Goal: Task Accomplishment & Management: Use online tool/utility

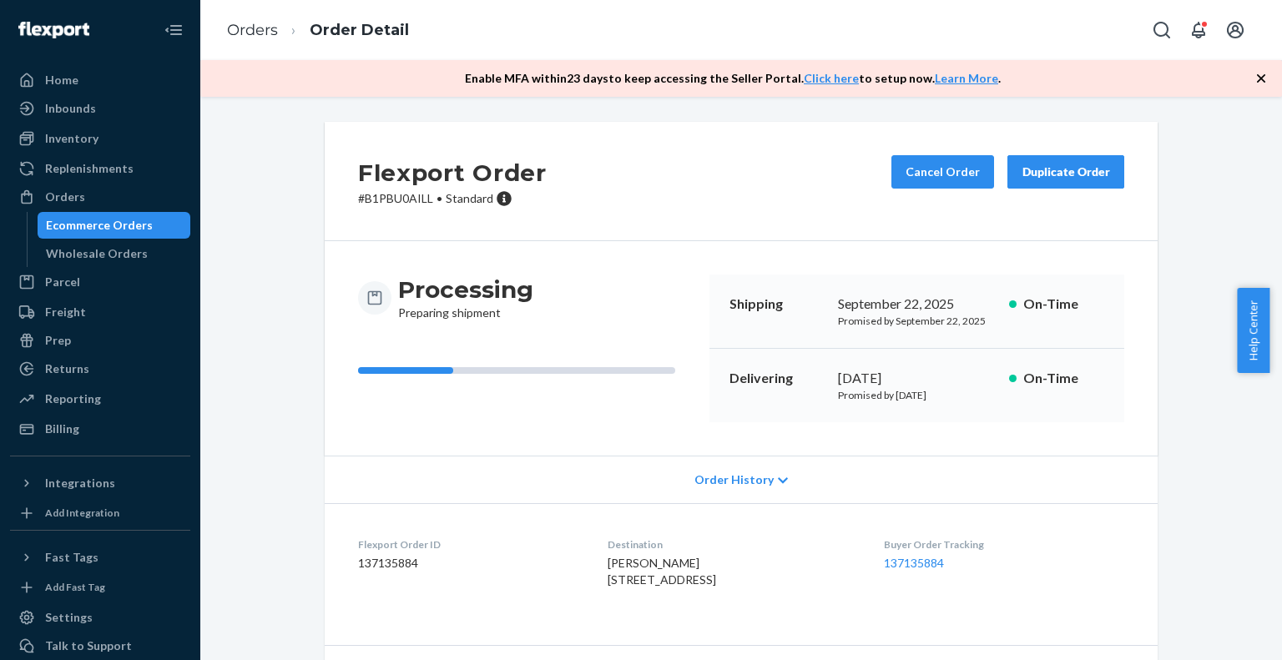
click at [148, 219] on div "Ecommerce Orders" at bounding box center [114, 225] width 150 height 23
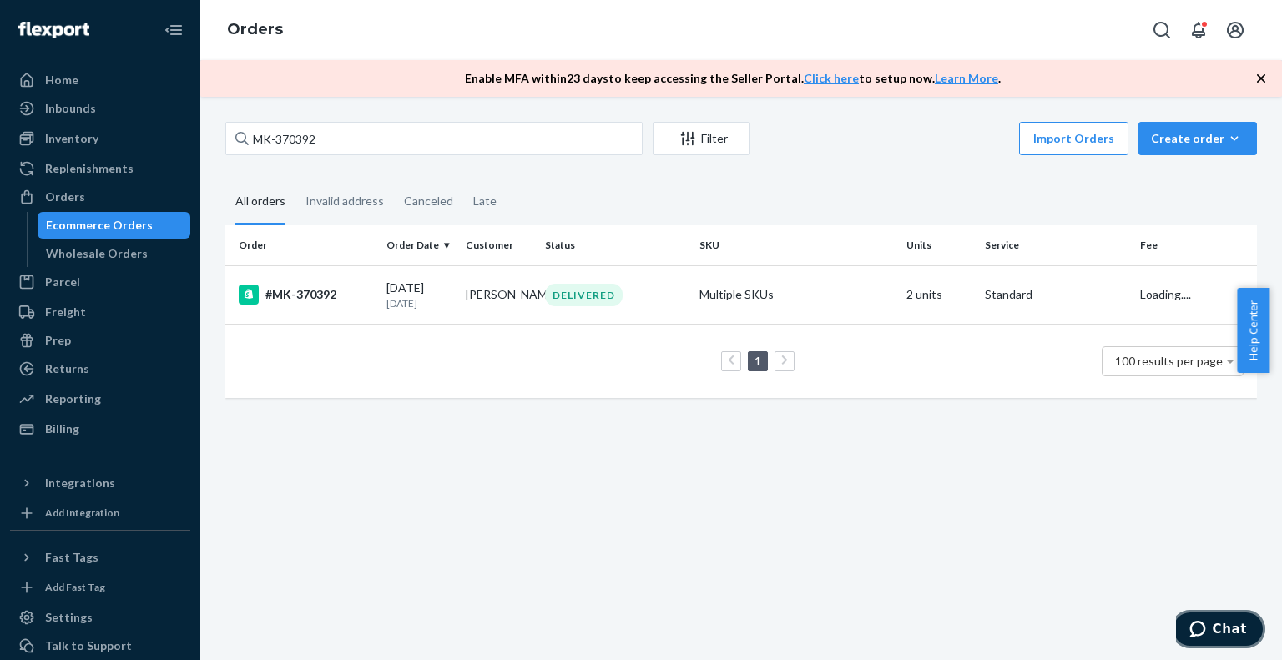
click at [1205, 632] on icon "Chat" at bounding box center [1197, 629] width 16 height 17
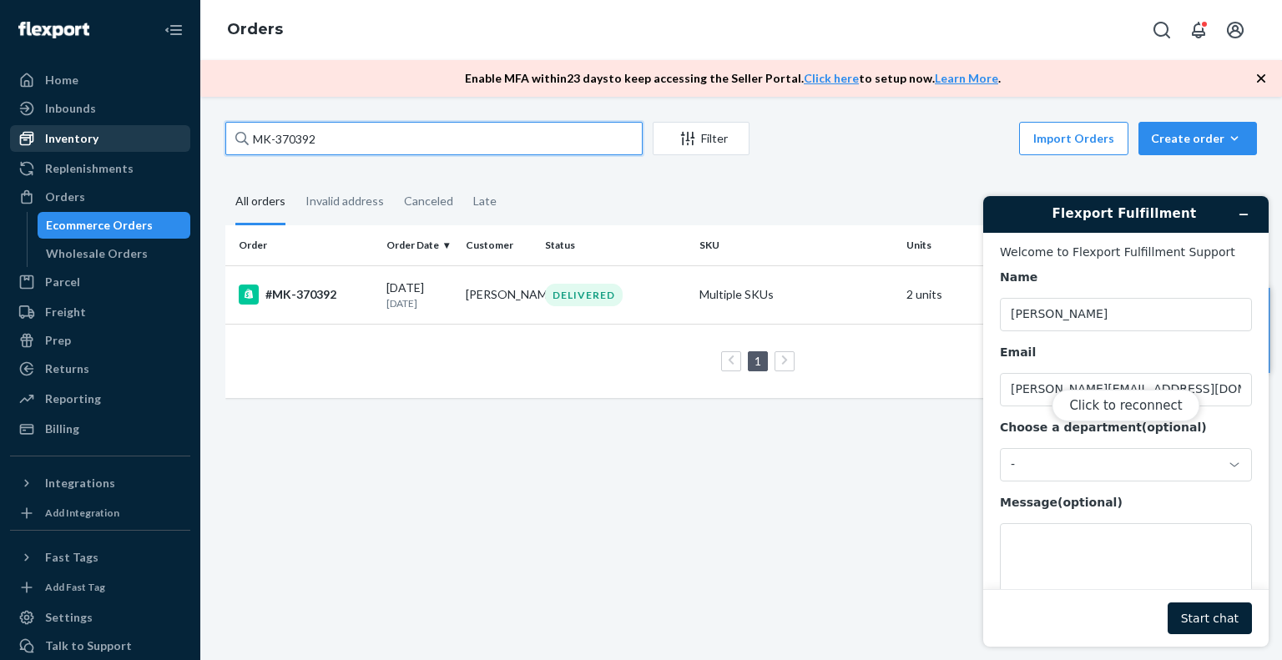
drag, startPoint x: 255, startPoint y: 142, endPoint x: 52, endPoint y: 142, distance: 203.6
click at [52, 142] on div "Home Inbounds Shipping Plans Problems Inventory Products Branded Packaging Repl…" at bounding box center [641, 330] width 1282 height 660
paste input "MK-371507"
type input "MK-371507"
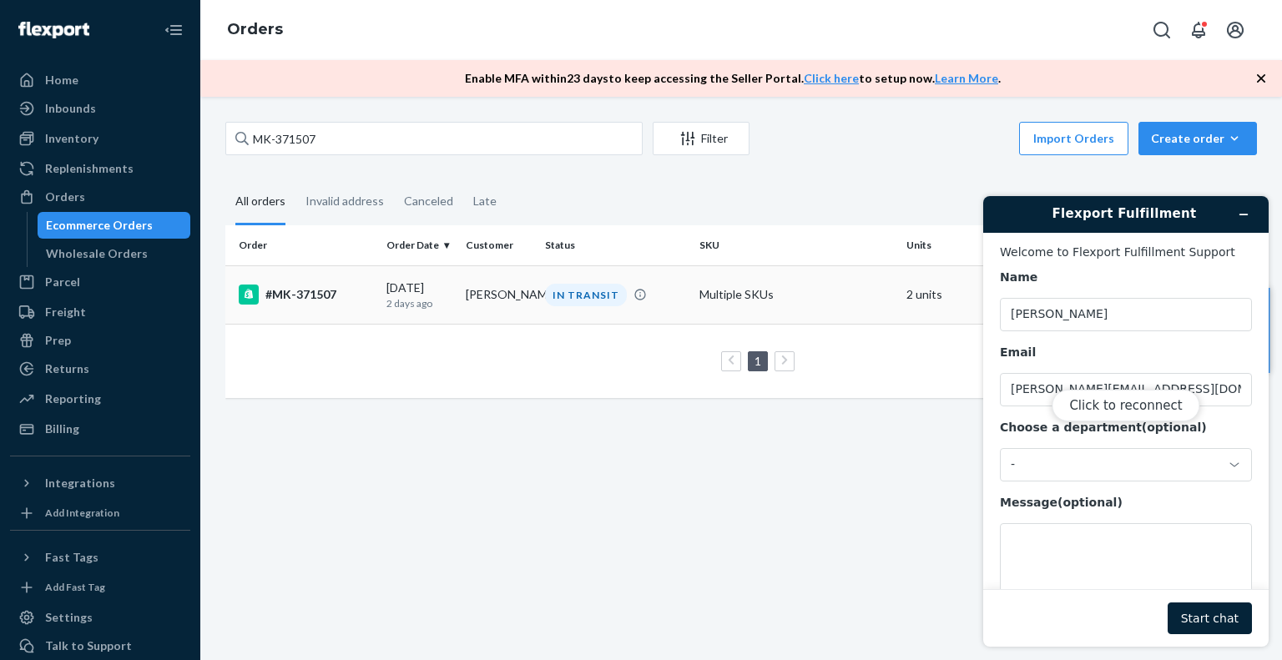
click at [303, 293] on div "#MK-371507" at bounding box center [306, 295] width 134 height 20
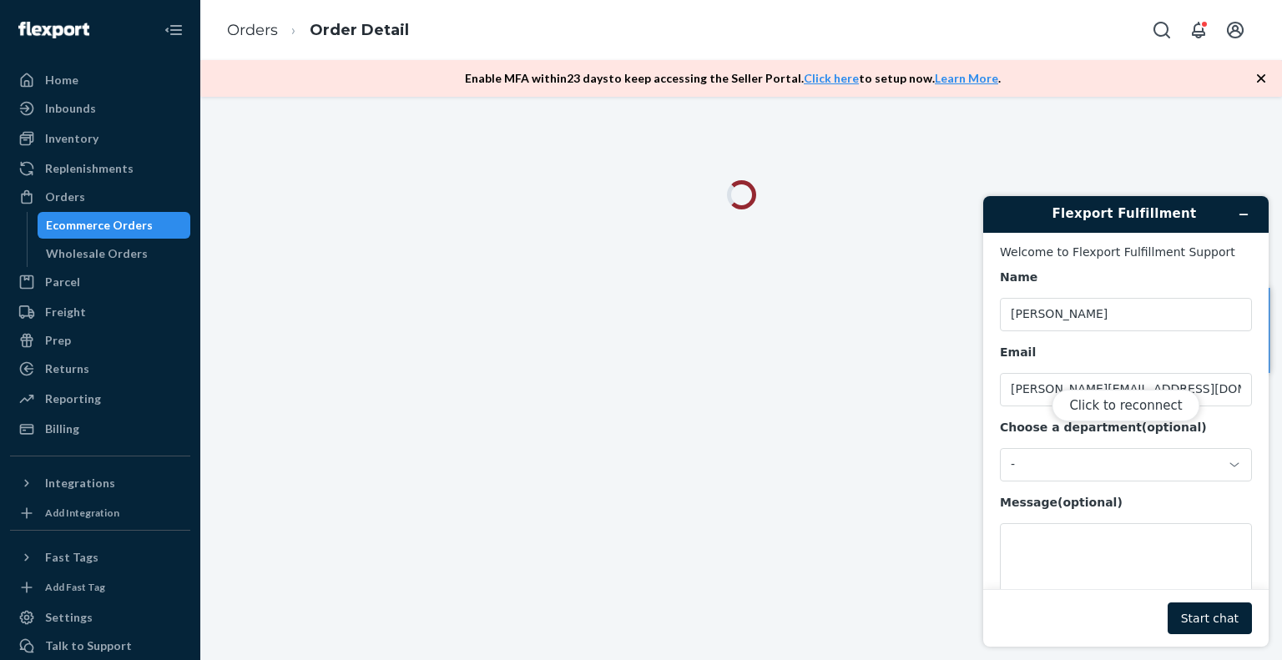
click at [1243, 212] on div "Click to reconnect" at bounding box center [1125, 421] width 285 height 451
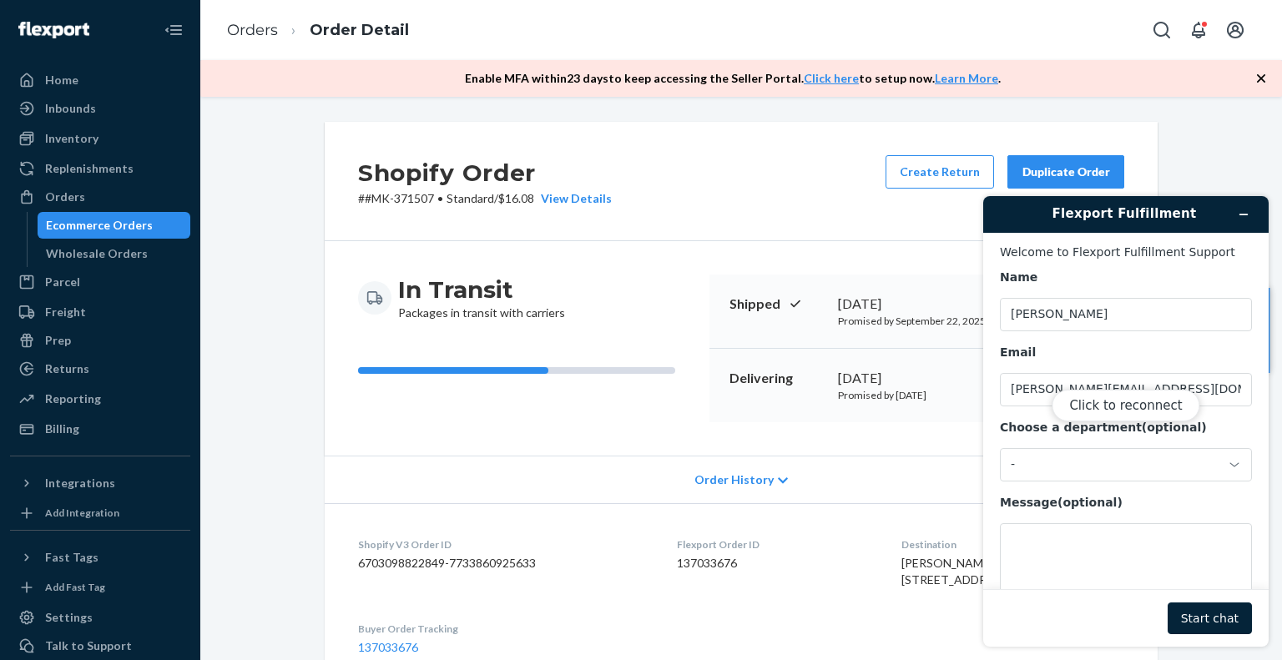
click at [109, 227] on div "Ecommerce Orders" at bounding box center [99, 225] width 107 height 17
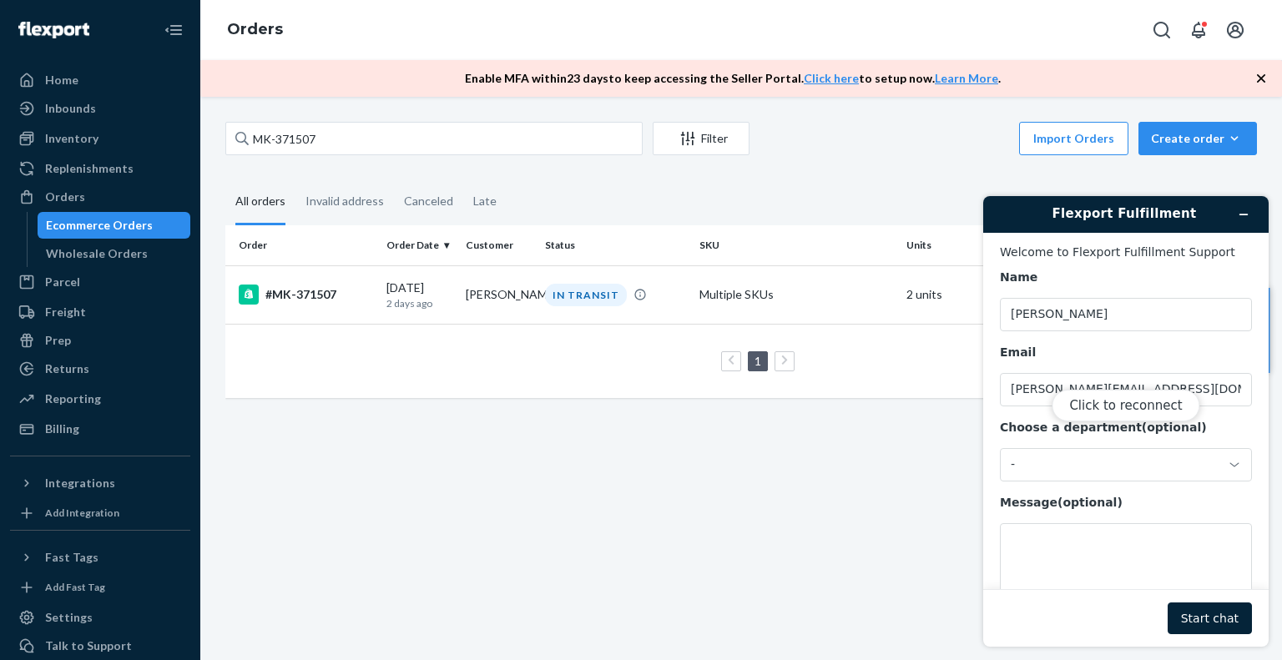
click at [1242, 211] on div "Click to reconnect" at bounding box center [1125, 421] width 285 height 451
drag, startPoint x: 1242, startPoint y: 219, endPoint x: 1208, endPoint y: 208, distance: 35.1
click at [1238, 219] on div "Click to reconnect" at bounding box center [1125, 421] width 285 height 451
drag, startPoint x: 1192, startPoint y: 208, endPoint x: 1138, endPoint y: 215, distance: 53.9
click at [1191, 208] on div "Click to reconnect" at bounding box center [1125, 421] width 285 height 451
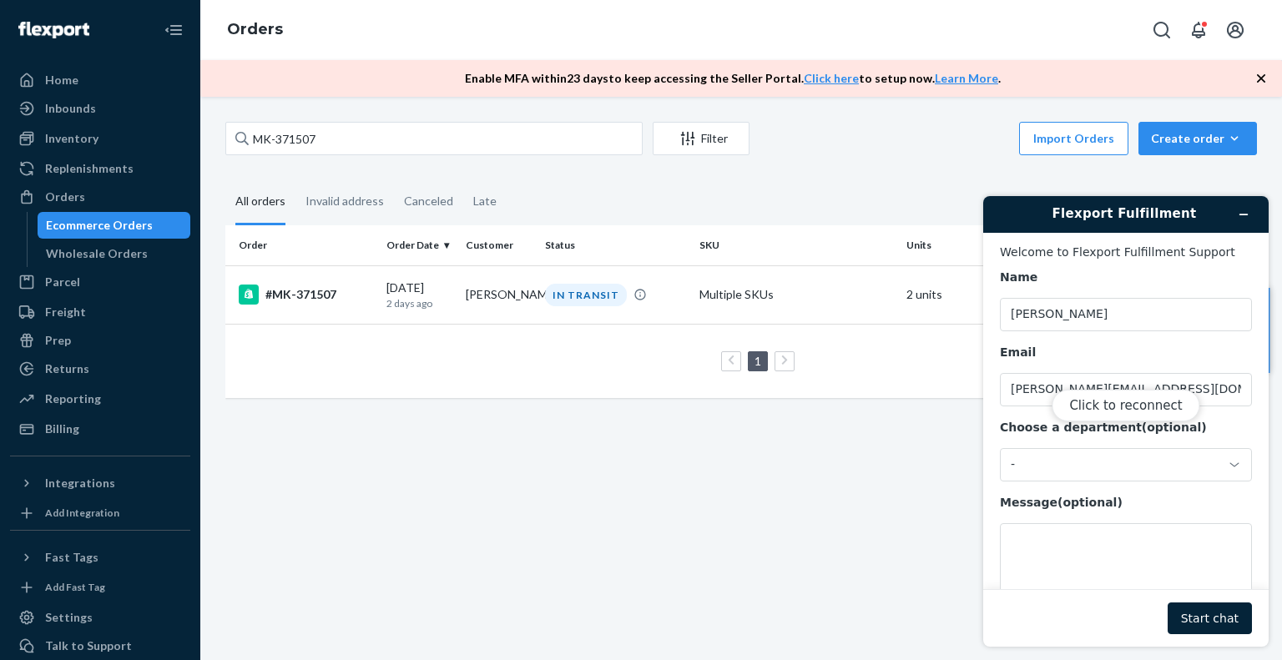
click at [1138, 215] on div "Click to reconnect" at bounding box center [1125, 421] width 285 height 451
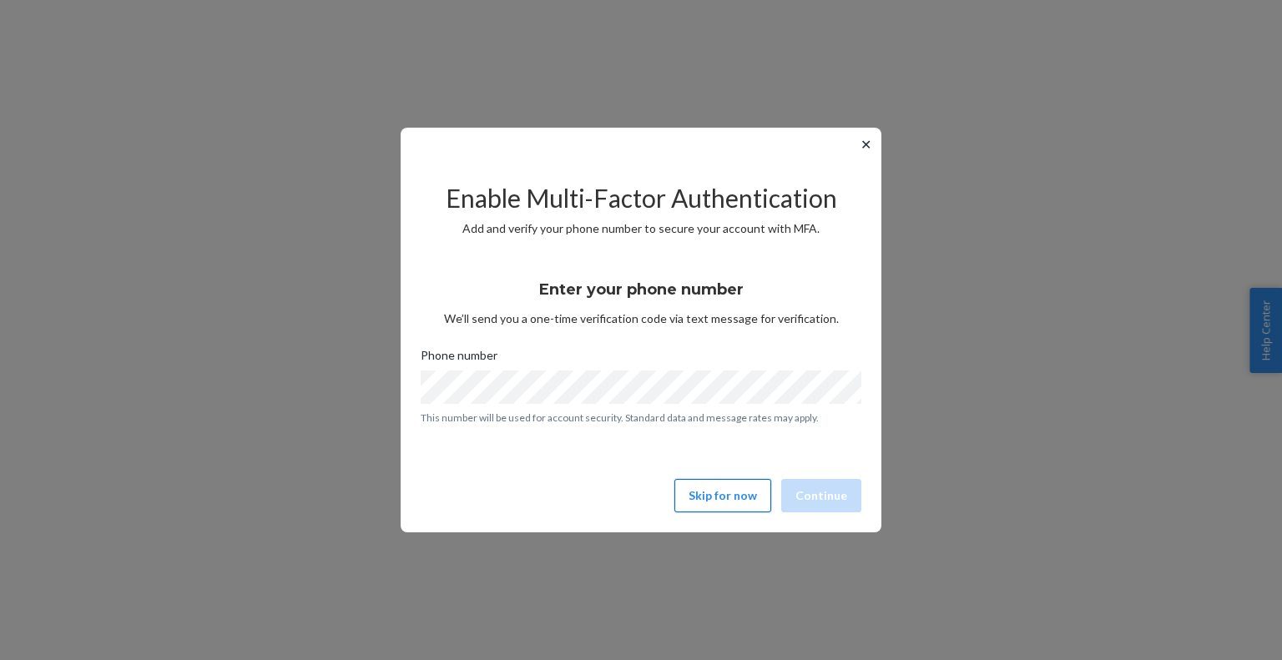
click at [733, 500] on button "Skip for now" at bounding box center [722, 495] width 97 height 33
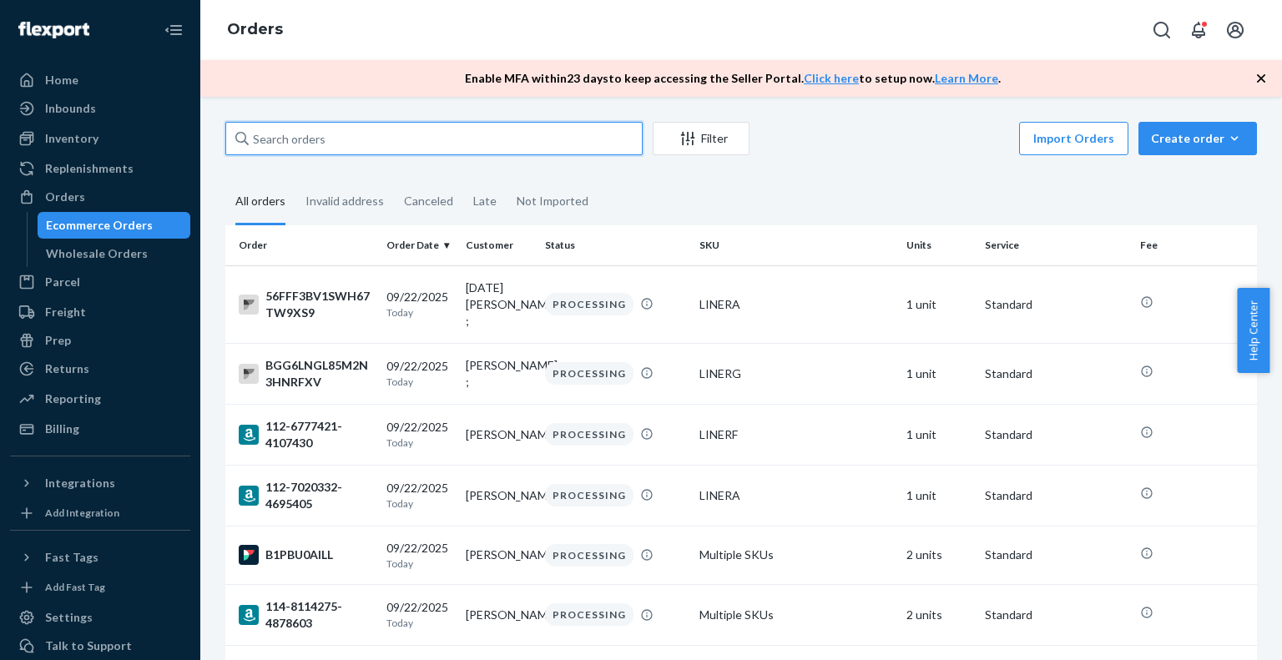
click at [374, 132] on input "text" at bounding box center [433, 138] width 417 height 33
paste input "113-6229190-0142665"
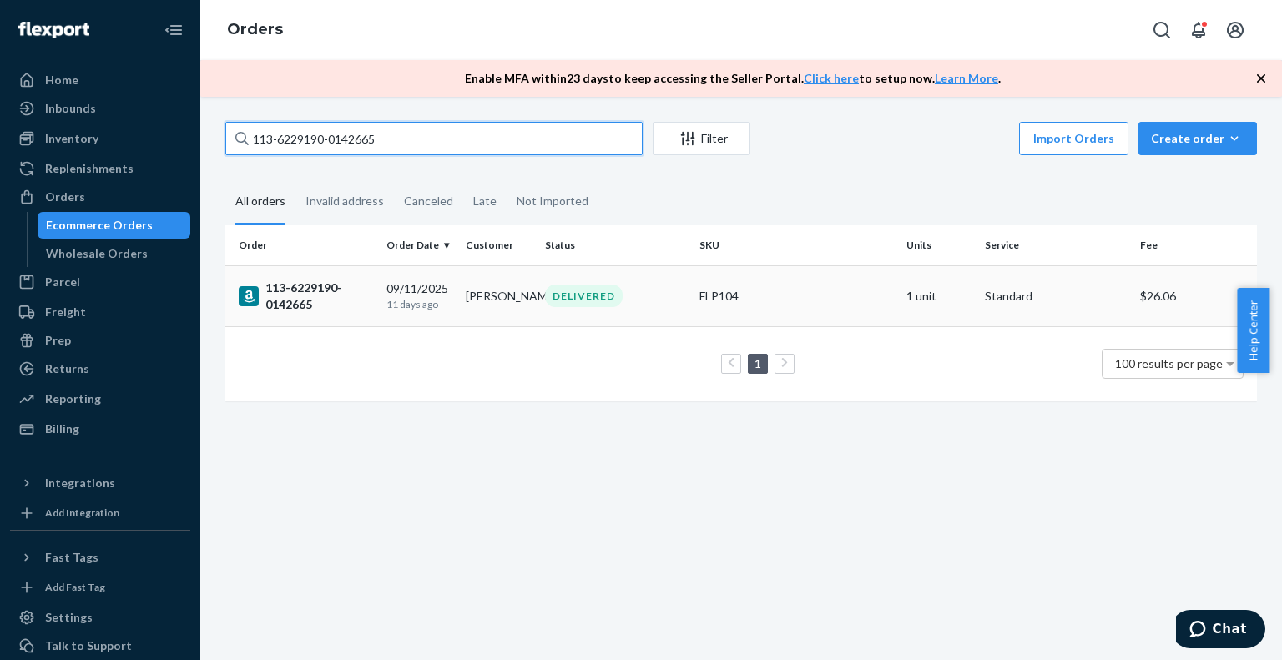
type input "113-6229190-0142665"
click at [291, 286] on div "113-6229190-0142665" at bounding box center [306, 296] width 134 height 33
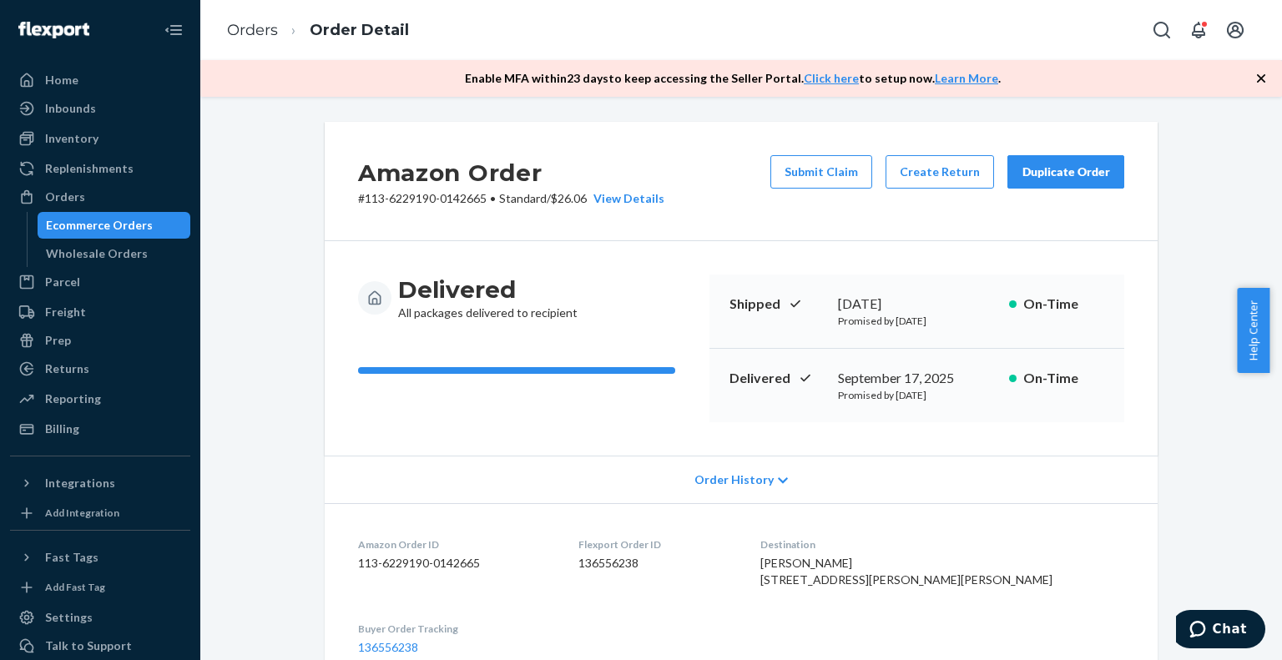
click at [1035, 169] on div "Duplicate Order" at bounding box center [1065, 172] width 88 height 17
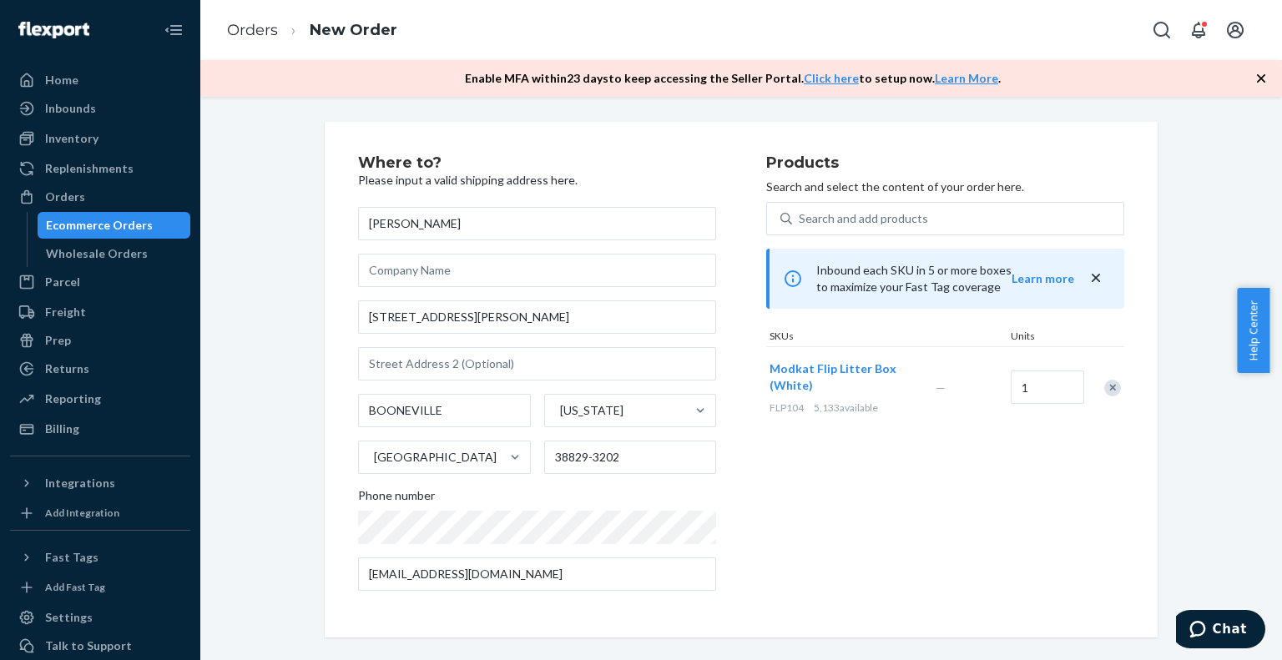
click at [1106, 387] on div "Remove Item" at bounding box center [1112, 388] width 17 height 17
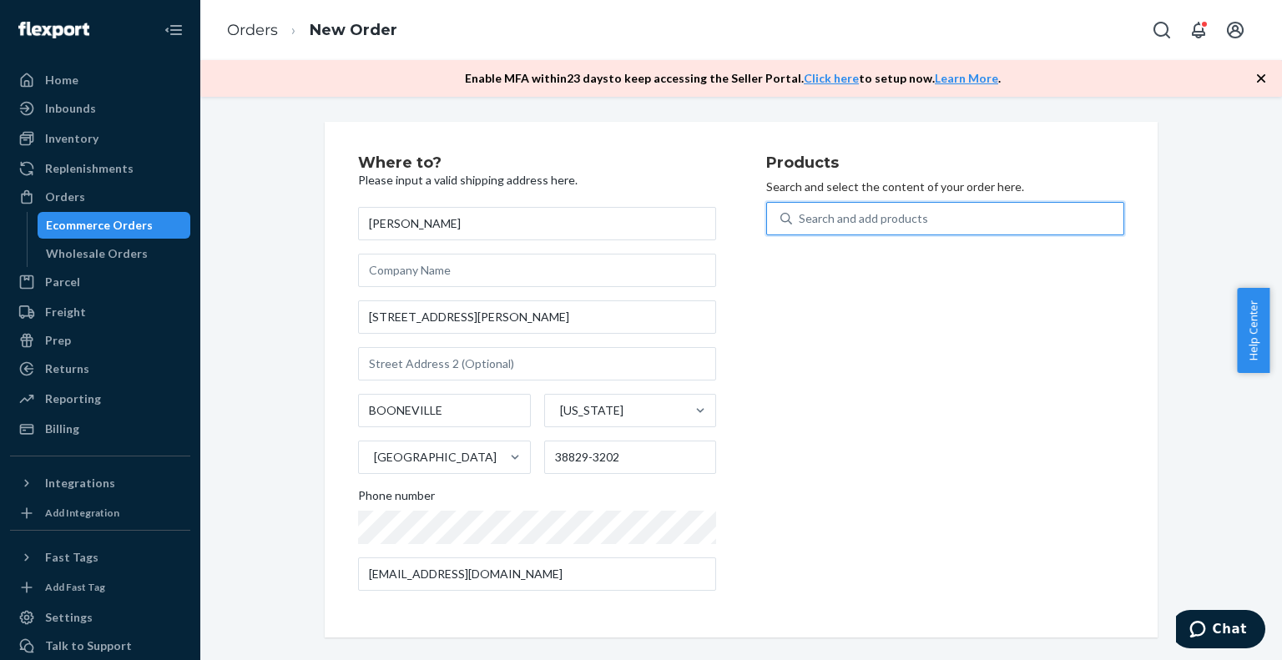
click at [905, 210] on div "Search and add products" at bounding box center [863, 218] width 129 height 17
click at [800, 210] on input "0 results available. Use Up and Down to choose options, press Enter to select t…" at bounding box center [800, 218] width 2 height 17
type input "linerf"
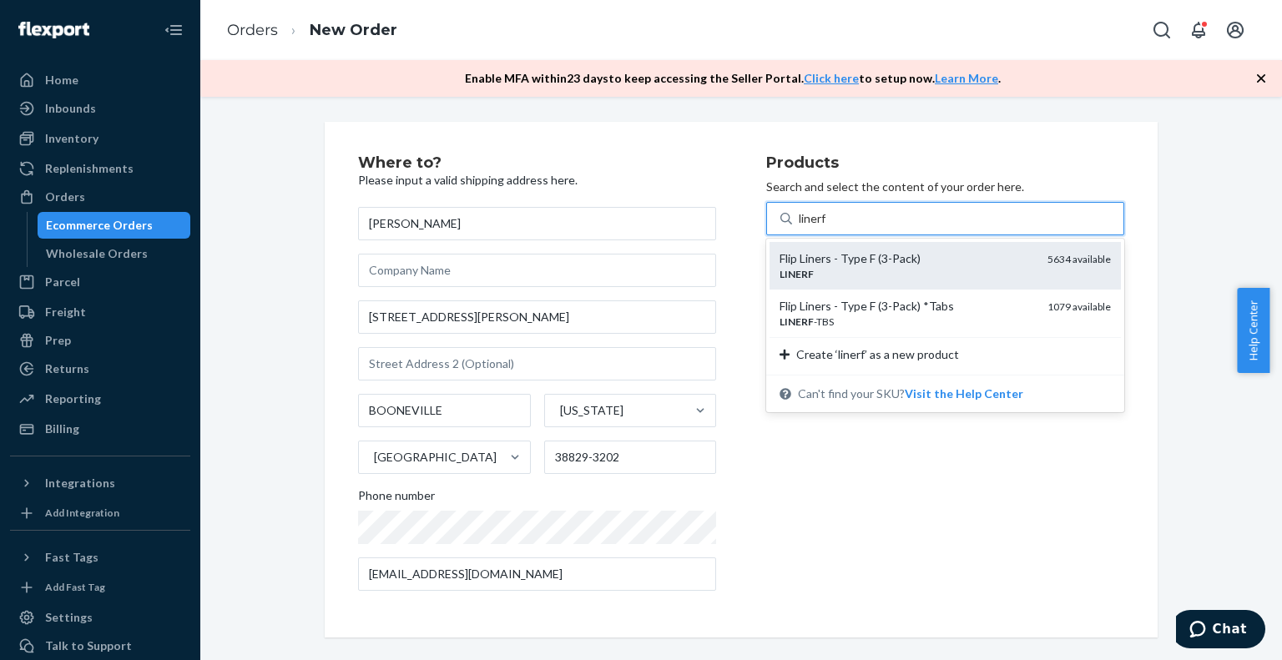
click at [910, 253] on div "Flip Liners - Type F (3-Pack)" at bounding box center [906, 258] width 255 height 17
click at [828, 227] on input "linerf" at bounding box center [813, 218] width 29 height 17
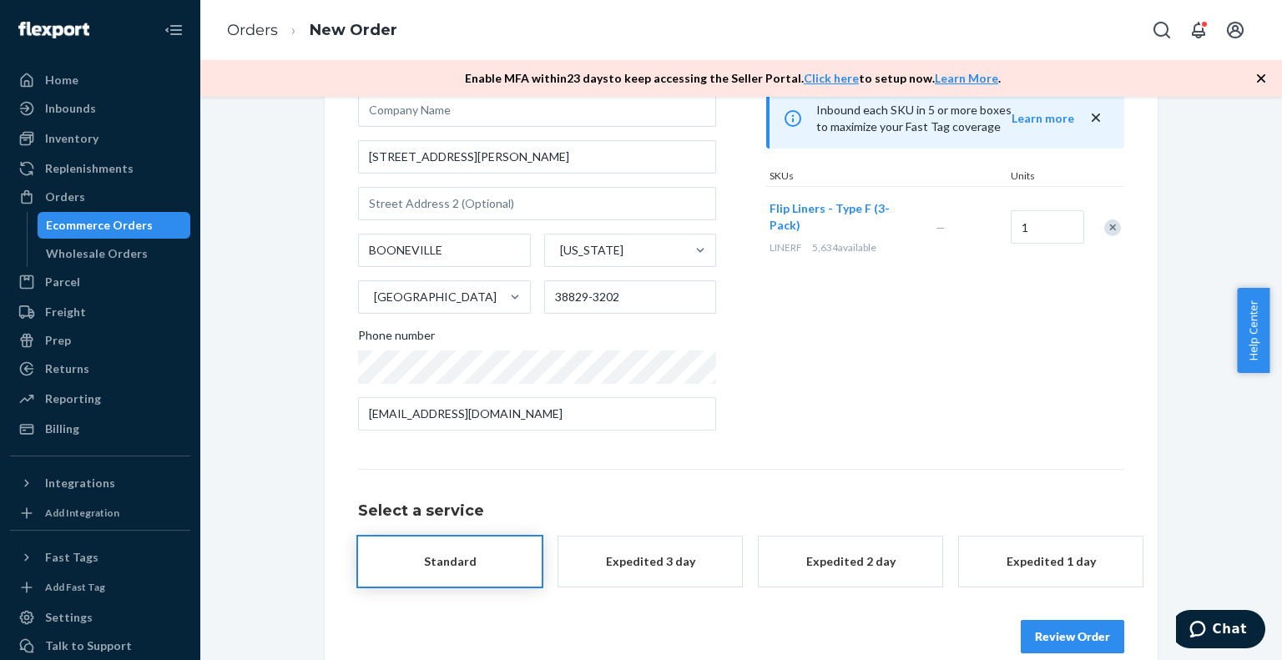
scroll to position [186, 0]
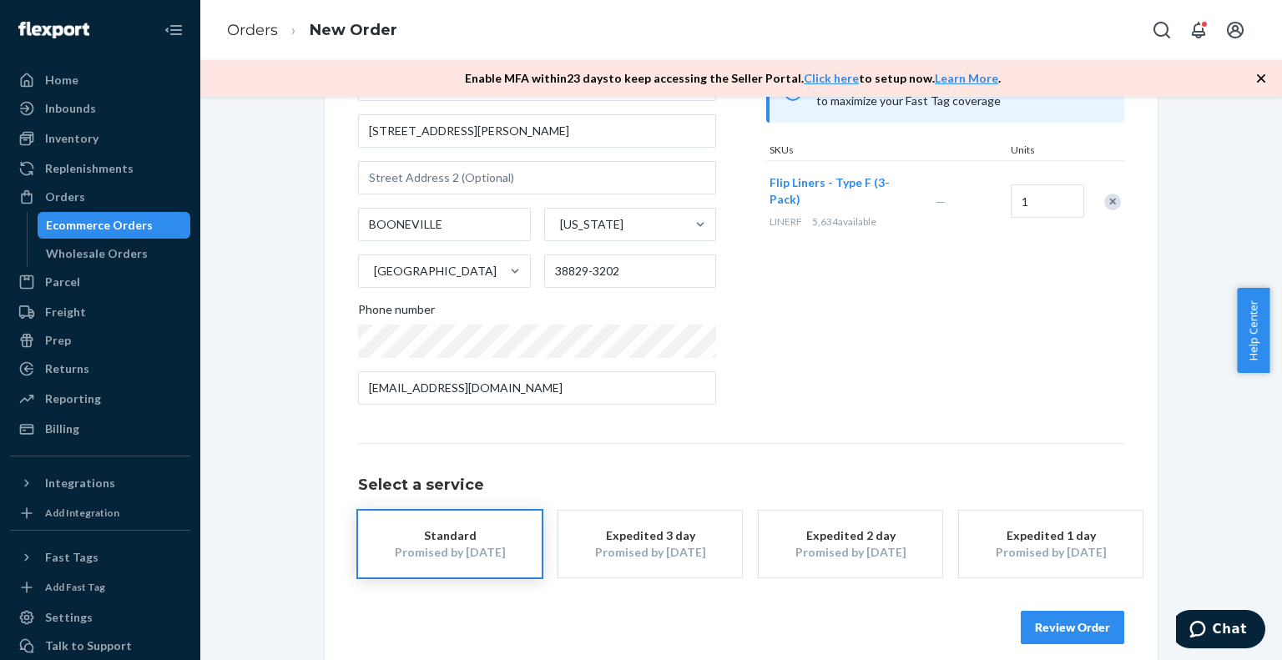
click at [1071, 607] on div "Review Order" at bounding box center [741, 619] width 766 height 50
click at [1068, 626] on button "Review Order" at bounding box center [1072, 627] width 103 height 33
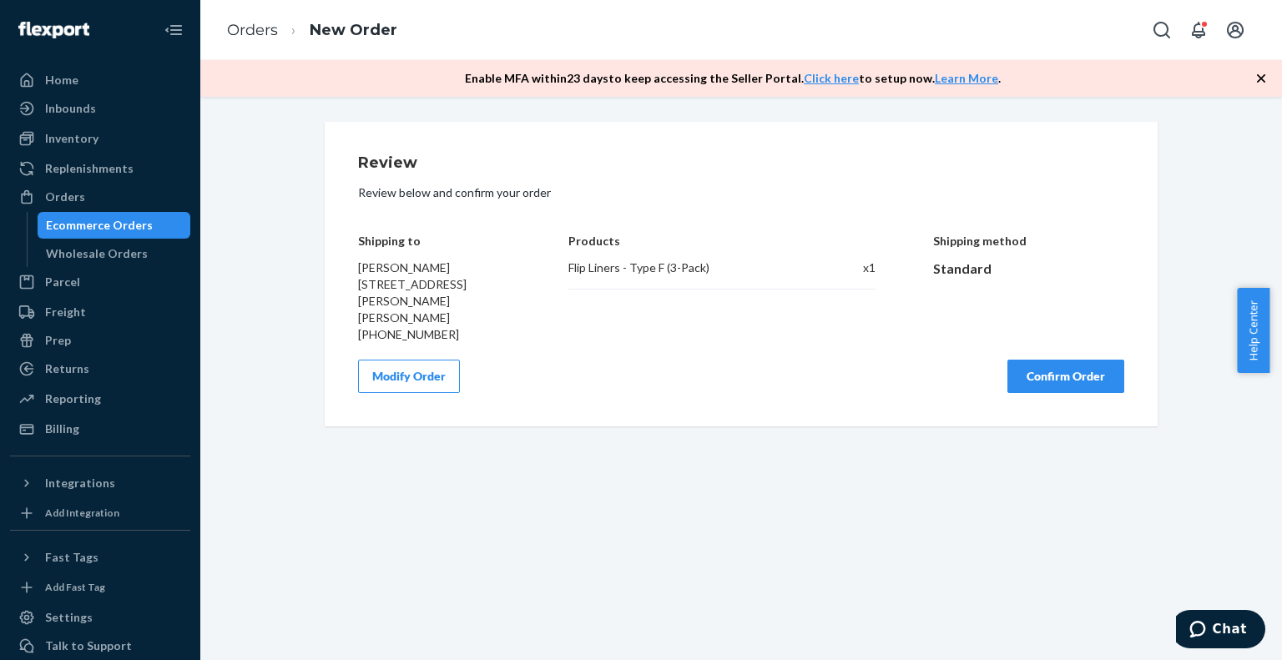
click at [1051, 377] on button "Confirm Order" at bounding box center [1065, 376] width 117 height 33
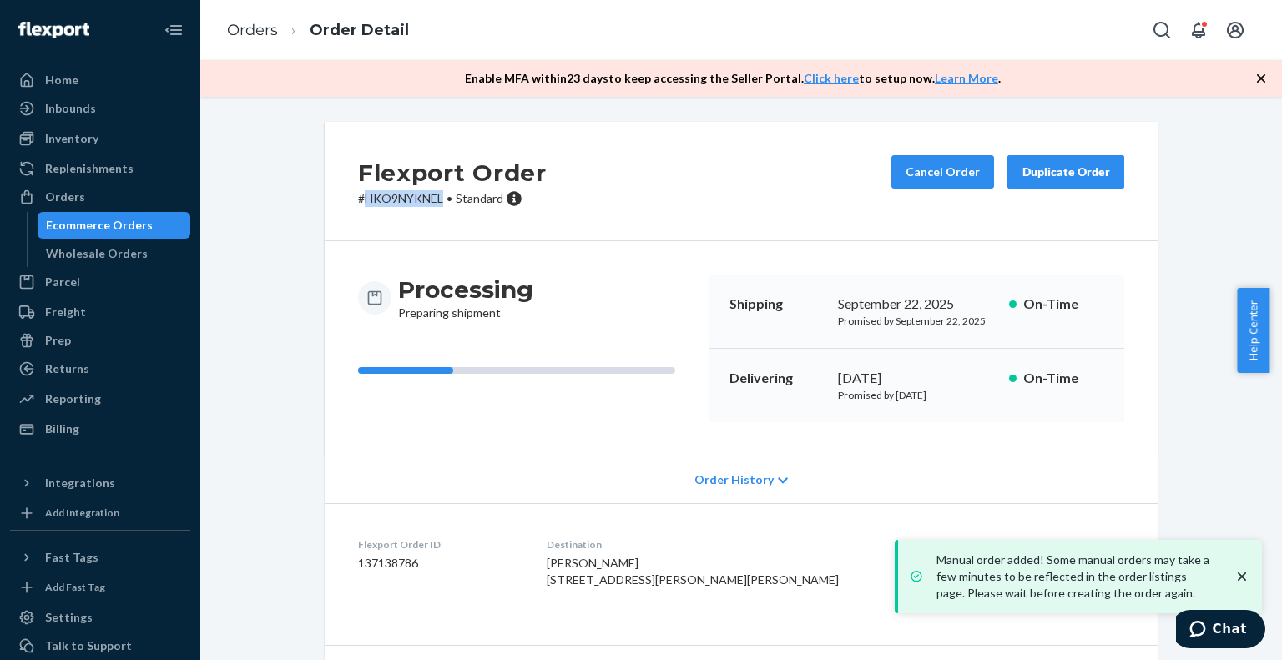
drag, startPoint x: 436, startPoint y: 196, endPoint x: 357, endPoint y: 196, distance: 79.3
click at [358, 196] on p "# HKO9NYKNEL • Standard" at bounding box center [452, 198] width 189 height 17
copy p "HKO9NYKNEL"
